Goal: Communication & Community: Answer question/provide support

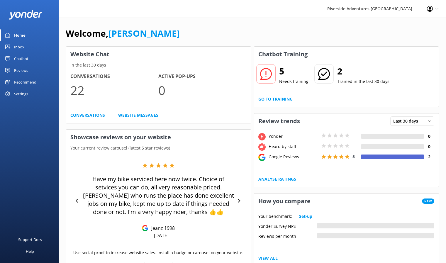
click at [79, 114] on link "Conversations" at bounding box center [87, 115] width 35 height 6
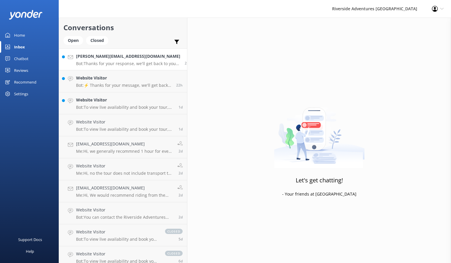
click at [99, 61] on p "Bot: Thanks for your response, we'll get back to you as soon as we can during o…" at bounding box center [128, 63] width 104 height 5
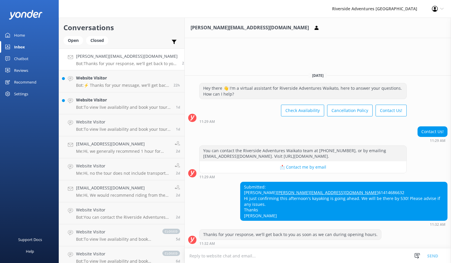
click at [237, 253] on textarea at bounding box center [318, 256] width 266 height 14
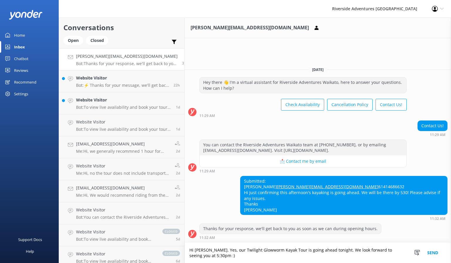
type textarea "Hi [PERSON_NAME]. Yes, our Twilight Glowworm Kayak Tour is going ahead tonight.…"
click at [432, 251] on button "Send" at bounding box center [433, 253] width 22 height 20
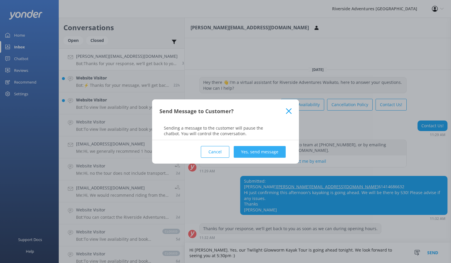
click at [252, 153] on button "Yes, send message" at bounding box center [260, 152] width 52 height 12
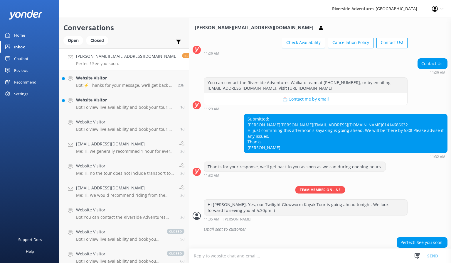
scroll to position [58, 0]
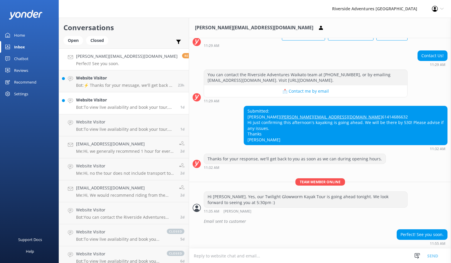
click at [111, 107] on p "Bot: To view live availability and book your tour, please visit: [URL][DOMAIN_N…" at bounding box center [126, 107] width 100 height 5
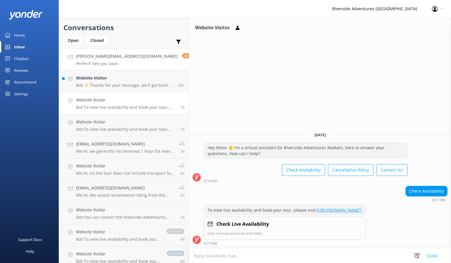
click at [117, 58] on h4 "[PERSON_NAME][EMAIL_ADDRESS][DOMAIN_NAME]" at bounding box center [127, 56] width 102 height 6
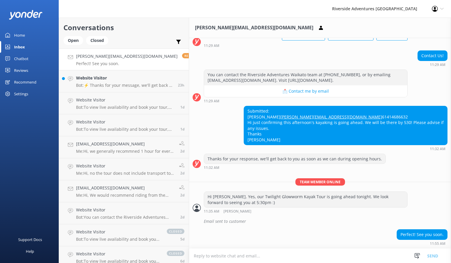
scroll to position [58, 0]
